Goal: Task Accomplishment & Management: Manage account settings

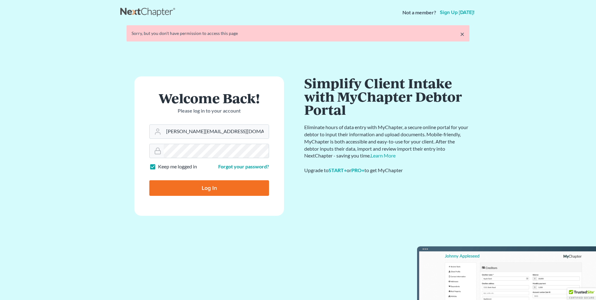
click at [208, 192] on input "Log In" at bounding box center [209, 188] width 120 height 16
type input "Thinking..."
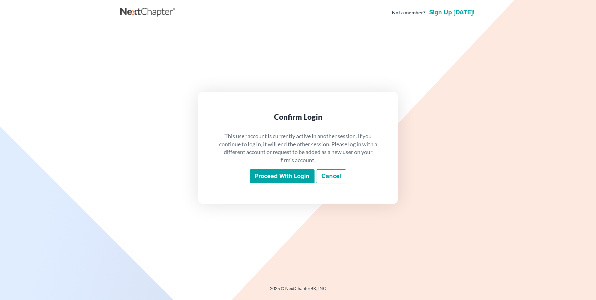
click at [262, 178] on input "Proceed with login" at bounding box center [282, 176] width 65 height 14
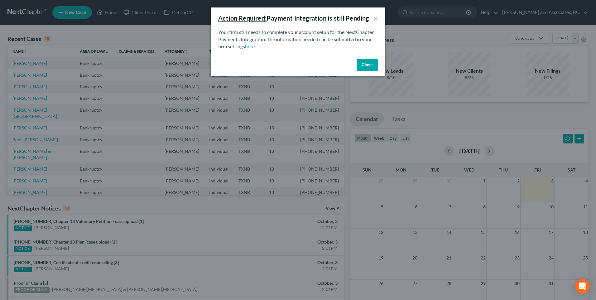
click at [366, 66] on button "Close" at bounding box center [367, 65] width 21 height 12
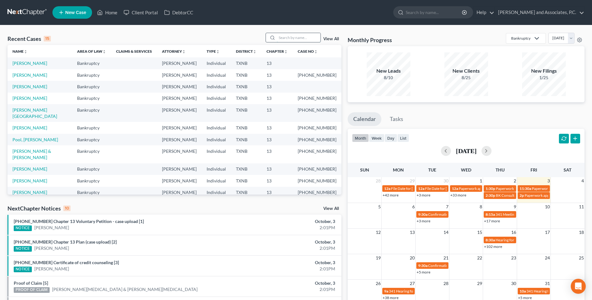
click at [290, 39] on input "search" at bounding box center [299, 37] width 44 height 9
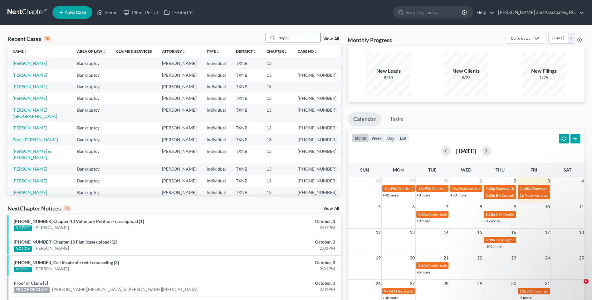
click at [290, 38] on input "baylee" at bounding box center [299, 37] width 44 height 9
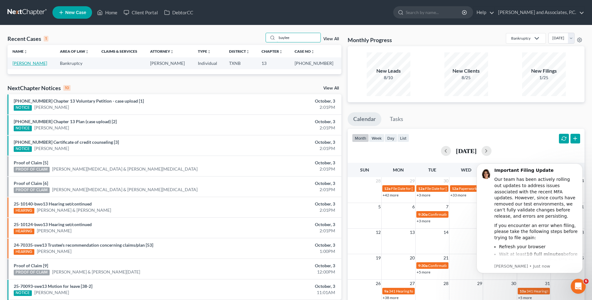
type input "baylee"
click at [37, 63] on link "Stephens, Baylee" at bounding box center [29, 63] width 35 height 5
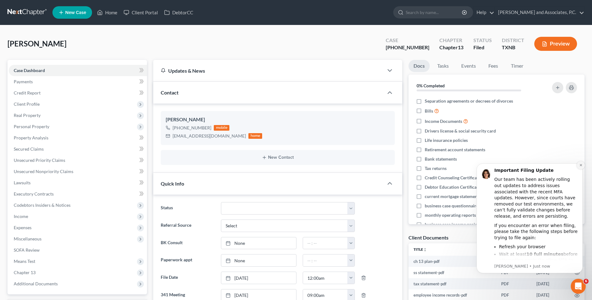
click at [580, 167] on button "Dismiss notification" at bounding box center [580, 165] width 8 height 8
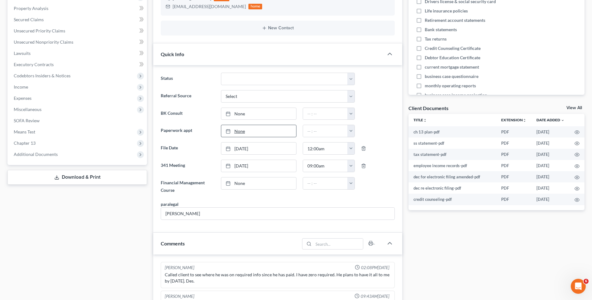
scroll to position [187, 0]
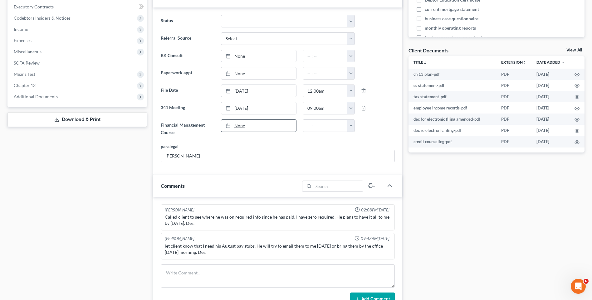
click at [242, 127] on link "None" at bounding box center [258, 126] width 75 height 12
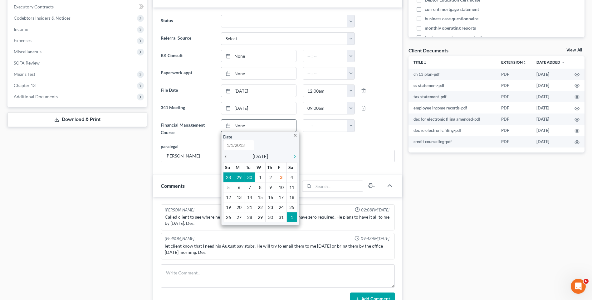
click at [224, 157] on icon "chevron_left" at bounding box center [227, 156] width 8 height 5
type input "10/3/2025"
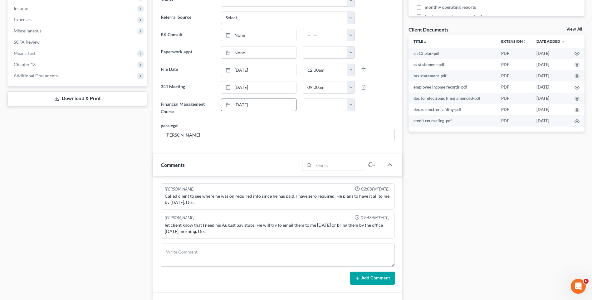
scroll to position [218, 0]
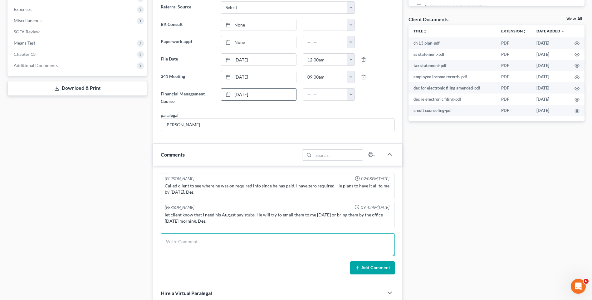
click at [185, 243] on textarea at bounding box center [278, 244] width 234 height 23
type textarea "9/19/2025 uploaded required documents and sent to the trustee. MC"
click at [361, 267] on button "Add Comment" at bounding box center [372, 267] width 45 height 13
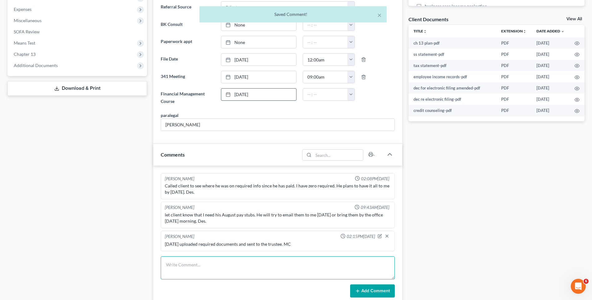
click at [179, 267] on textarea at bounding box center [278, 267] width 234 height 23
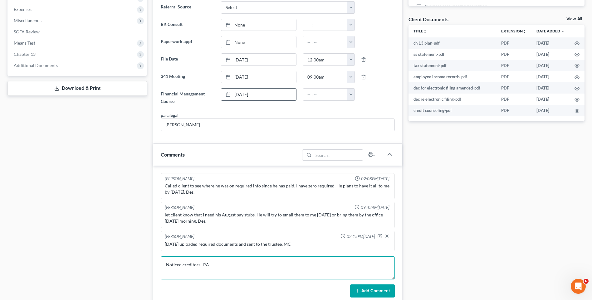
type textarea "Noticed creditors. RA"
click at [378, 293] on button "Add Comment" at bounding box center [372, 290] width 45 height 13
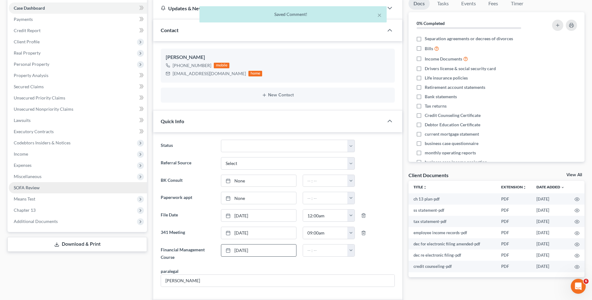
scroll to position [0, 0]
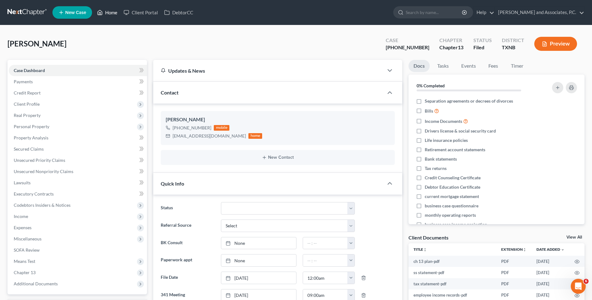
click at [109, 15] on link "Home" at bounding box center [107, 12] width 27 height 11
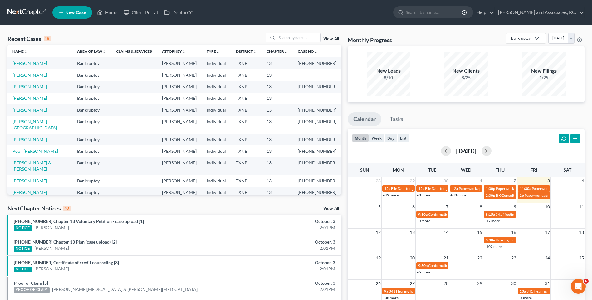
click at [441, 32] on div "Recent Cases 15 View All Name unfold_more expand_more expand_less Area of Law u…" at bounding box center [296, 231] width 592 height 412
click at [288, 38] on input "search" at bounding box center [299, 37] width 44 height 9
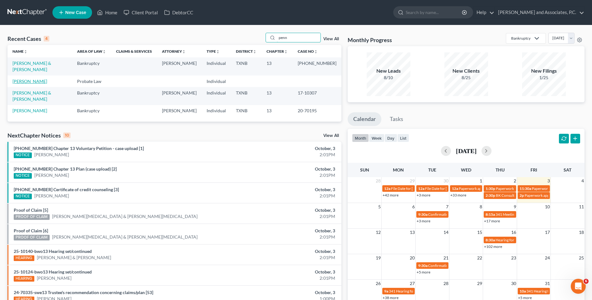
type input "penn"
click at [36, 79] on link "Pennartz, Emily" at bounding box center [29, 81] width 35 height 5
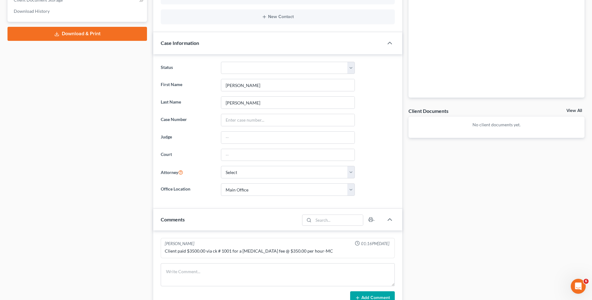
scroll to position [205, 0]
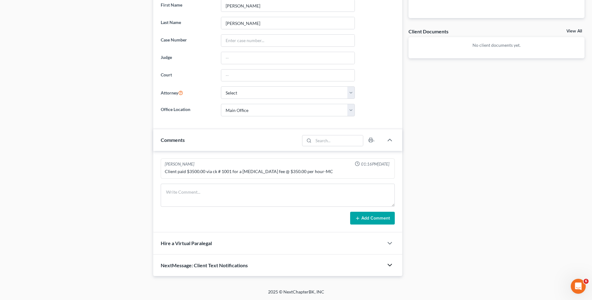
click at [389, 263] on icon "button" at bounding box center [389, 264] width 7 height 7
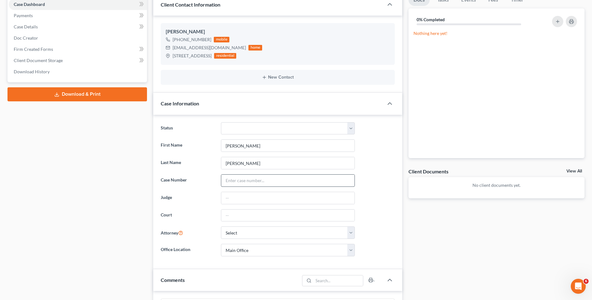
scroll to position [0, 0]
